Goal: Task Accomplishment & Management: Use online tool/utility

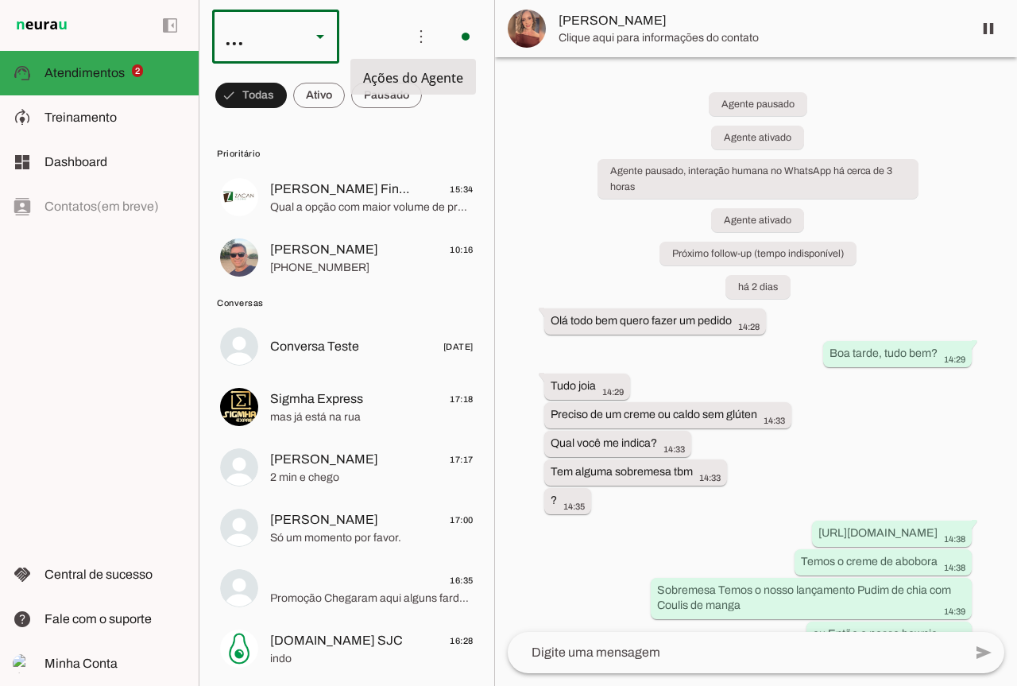
click at [331, 33] on div at bounding box center [320, 37] width 38 height 54
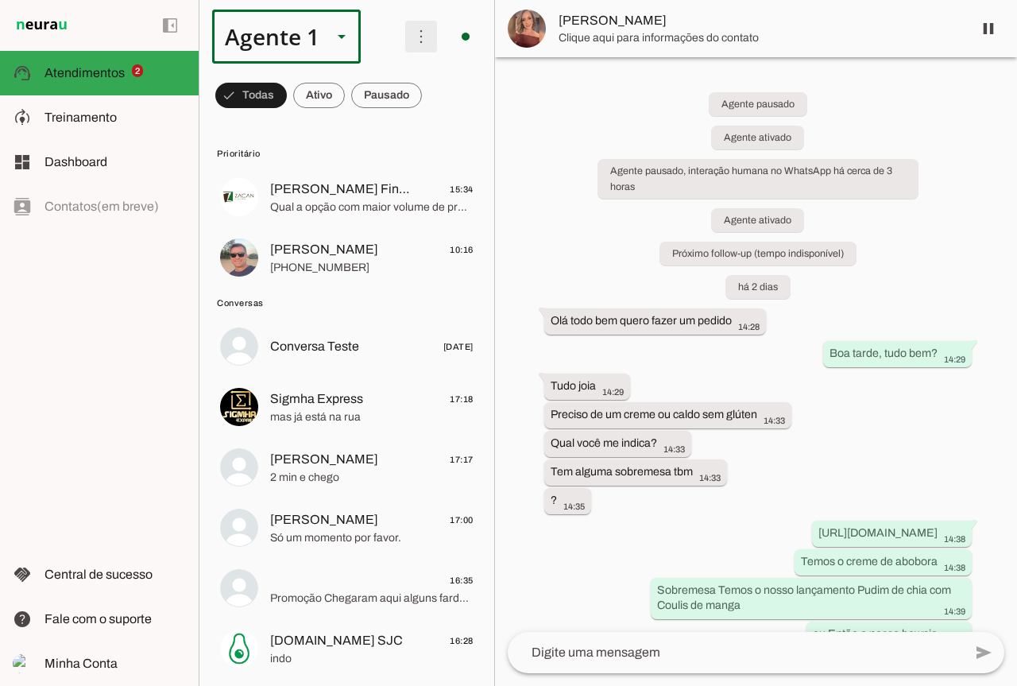
click at [402, 31] on span at bounding box center [421, 36] width 38 height 38
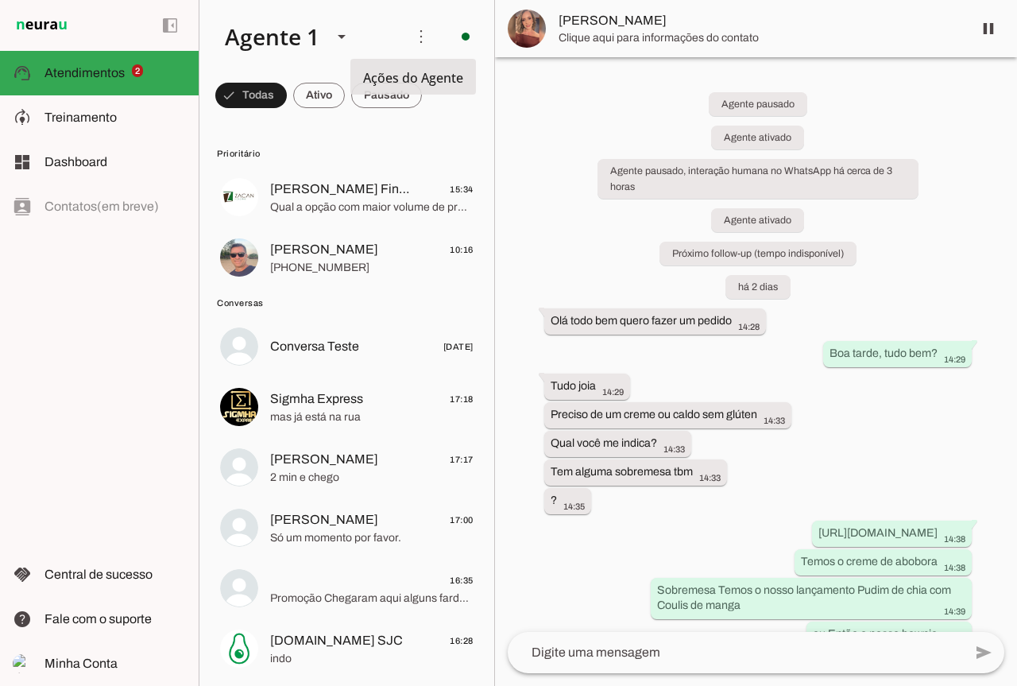
click at [380, 27] on slot at bounding box center [302, 37] width 180 height 54
click at [411, 33] on span at bounding box center [421, 36] width 38 height 38
click at [369, 73] on span "Ações do Agente" at bounding box center [413, 77] width 100 height 17
click at [427, 73] on span "Ações do Agente" at bounding box center [413, 77] width 100 height 17
click at [423, 38] on span at bounding box center [421, 36] width 38 height 38
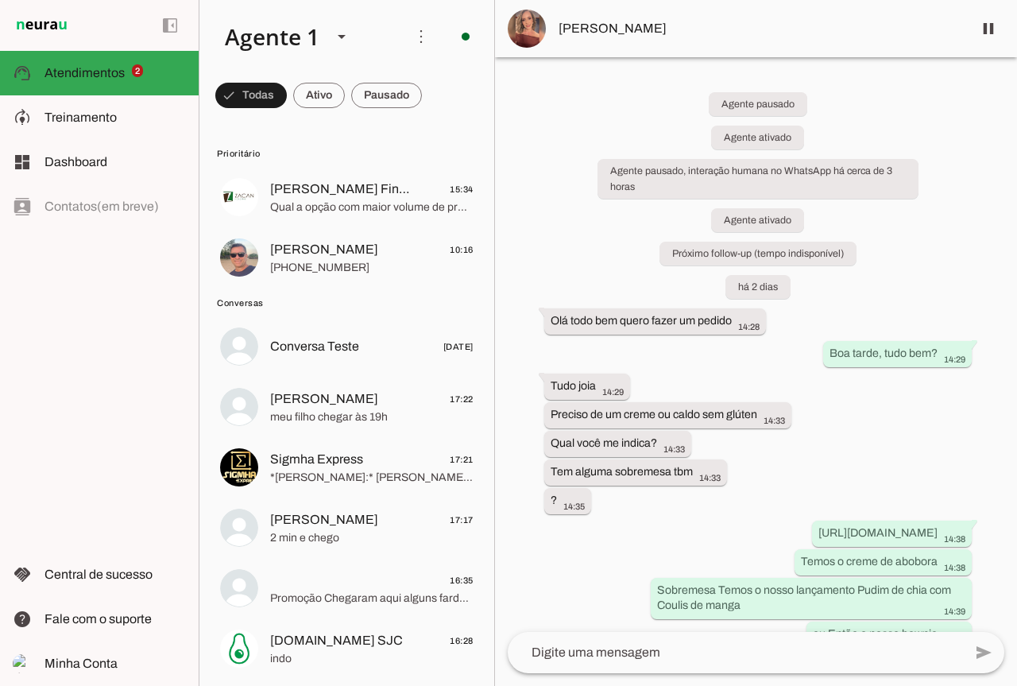
click at [499, 484] on div "Agente pausado Agente ativado Agente pausado, interação humana no WhatsApp há c…" at bounding box center [756, 344] width 522 height 574
